Goal: Find specific page/section: Find specific page/section

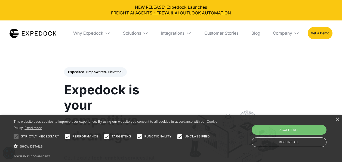
select select
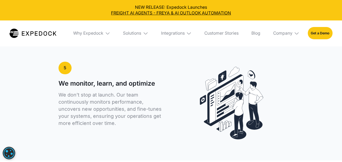
scroll to position [1334, 0]
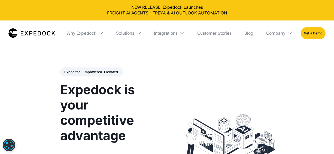
select select
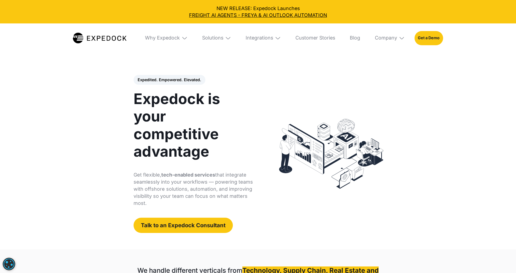
select select
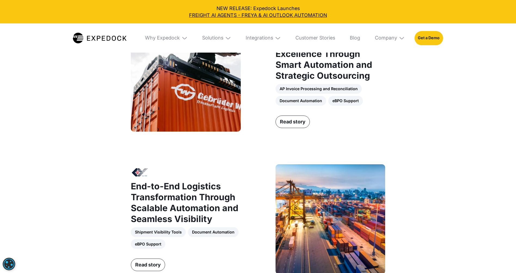
scroll to position [463, 0]
